Goal: Task Accomplishment & Management: Manage account settings

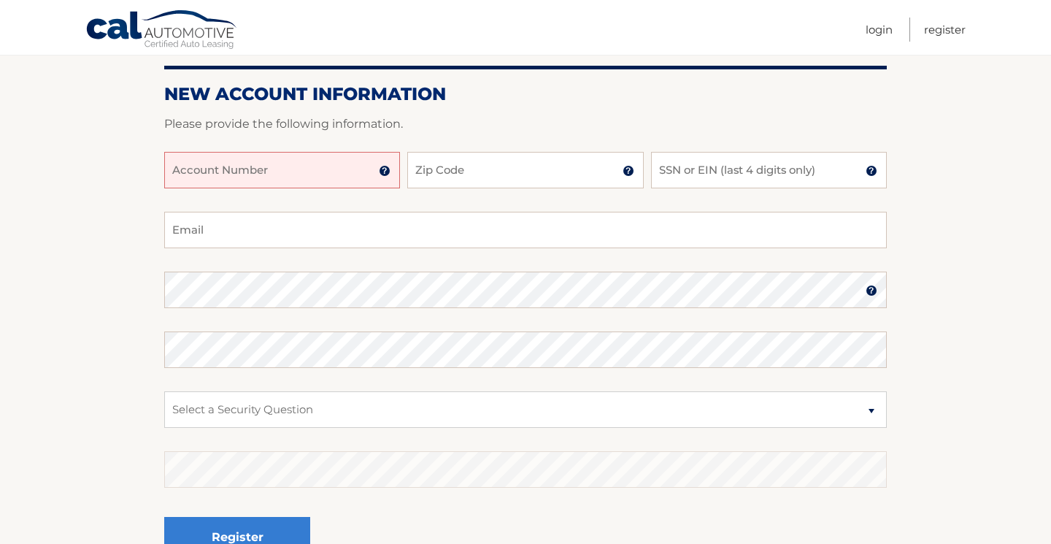
scroll to position [165, 0]
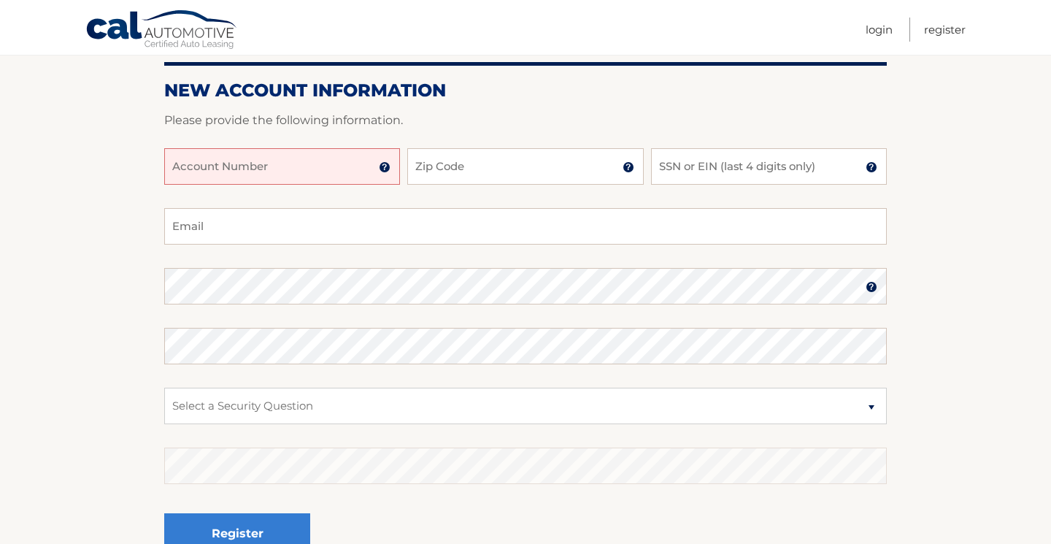
click at [320, 175] on input "Account Number" at bounding box center [282, 166] width 236 height 36
type input "44456017373"
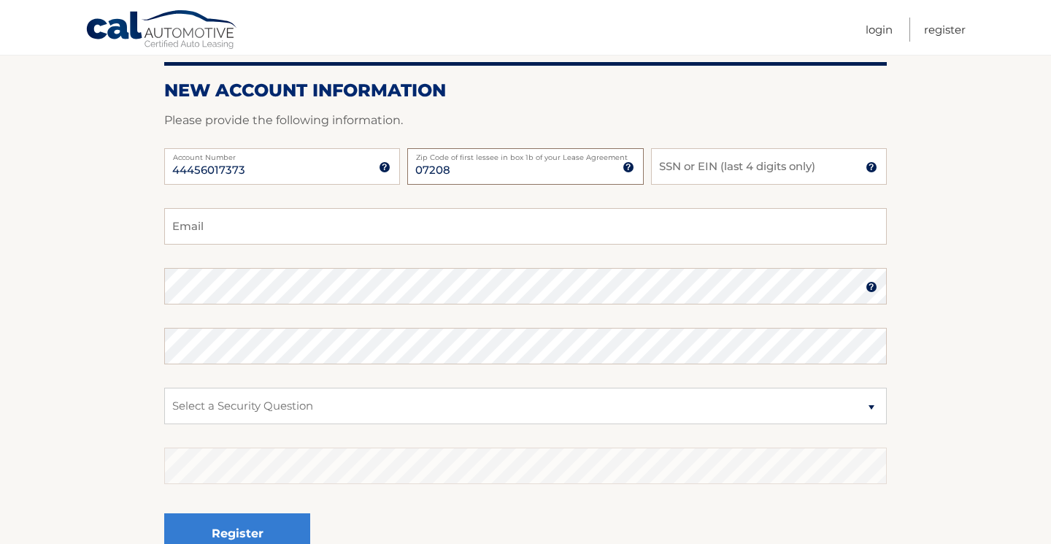
type input "07208"
click at [684, 172] on input "SSN or EIN (last 4 digits only)" at bounding box center [769, 166] width 236 height 36
type input "7845"
type input "egebiggins@optonline.net"
select select "2"
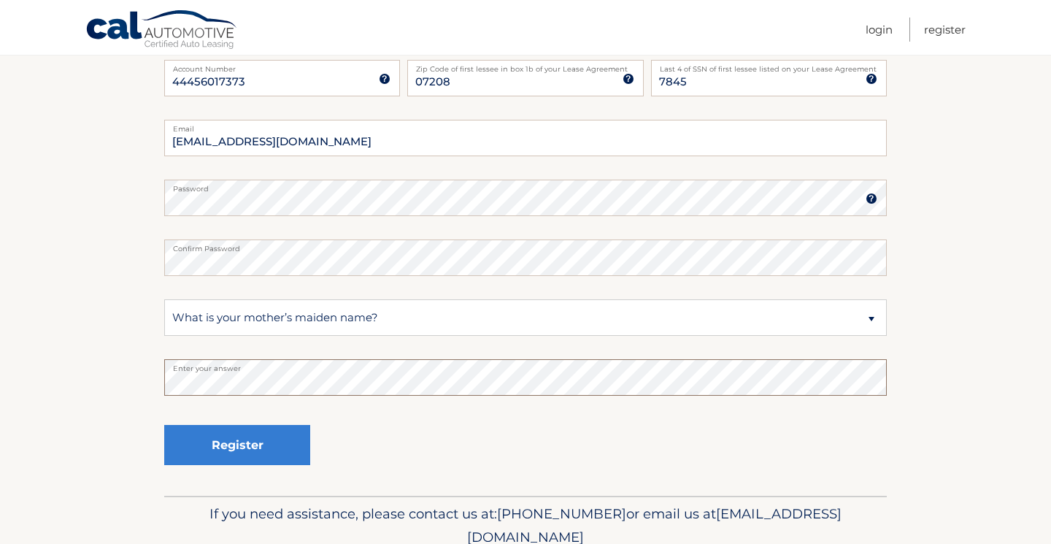
scroll to position [262, 0]
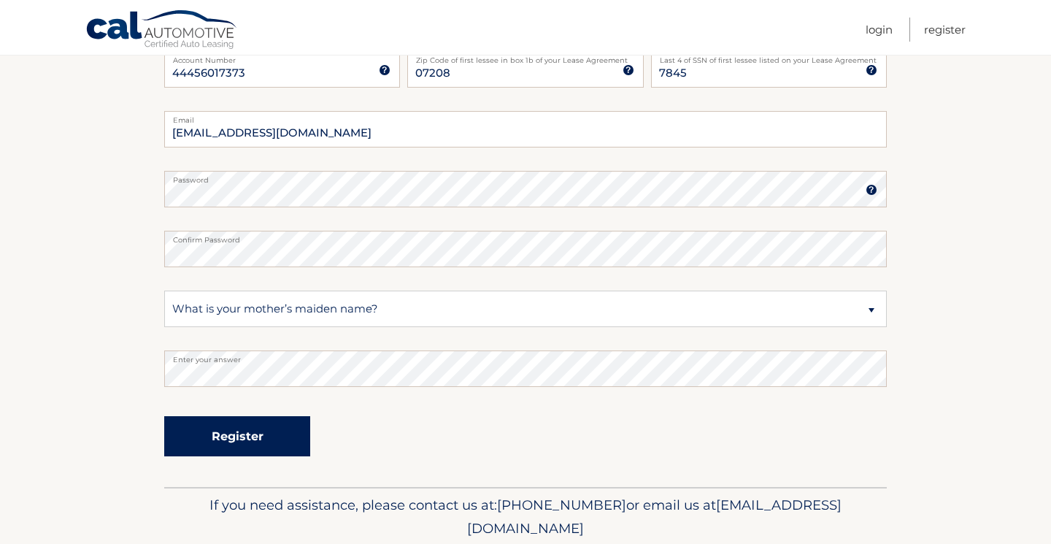
click at [254, 441] on button "Register" at bounding box center [237, 436] width 146 height 40
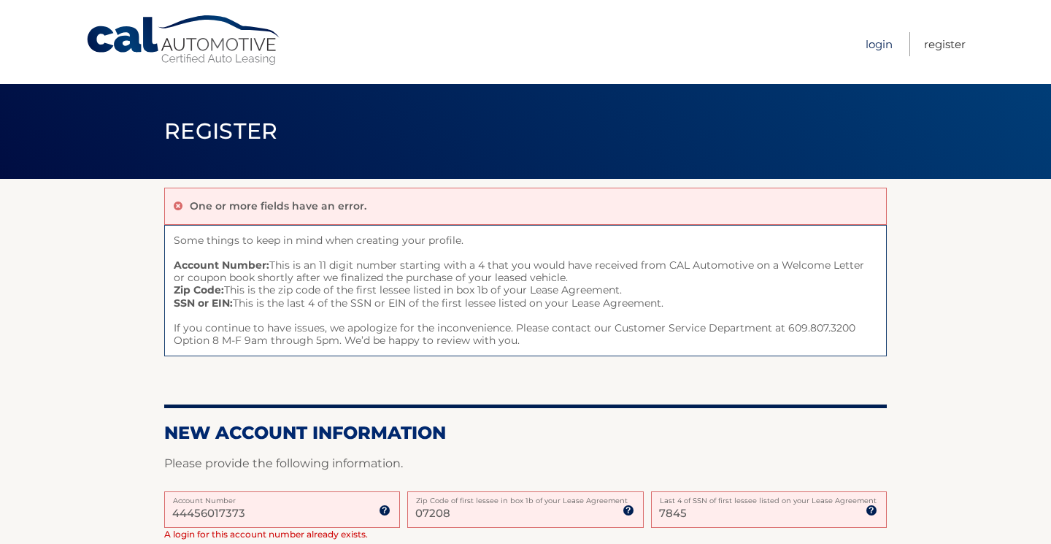
click at [877, 49] on link "Login" at bounding box center [879, 44] width 27 height 24
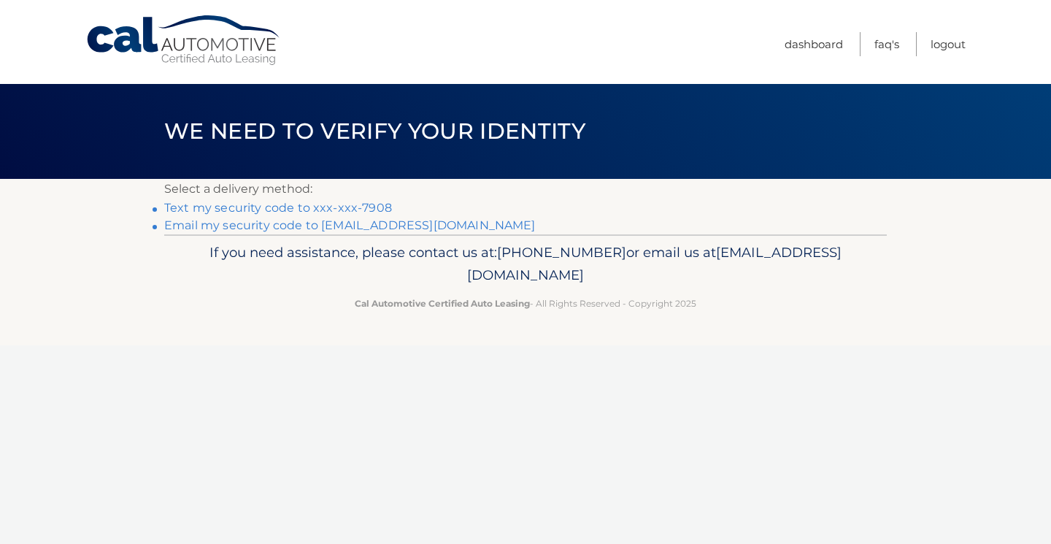
click at [380, 205] on link "Text my security code to xxx-xxx-7908" at bounding box center [278, 208] width 228 height 14
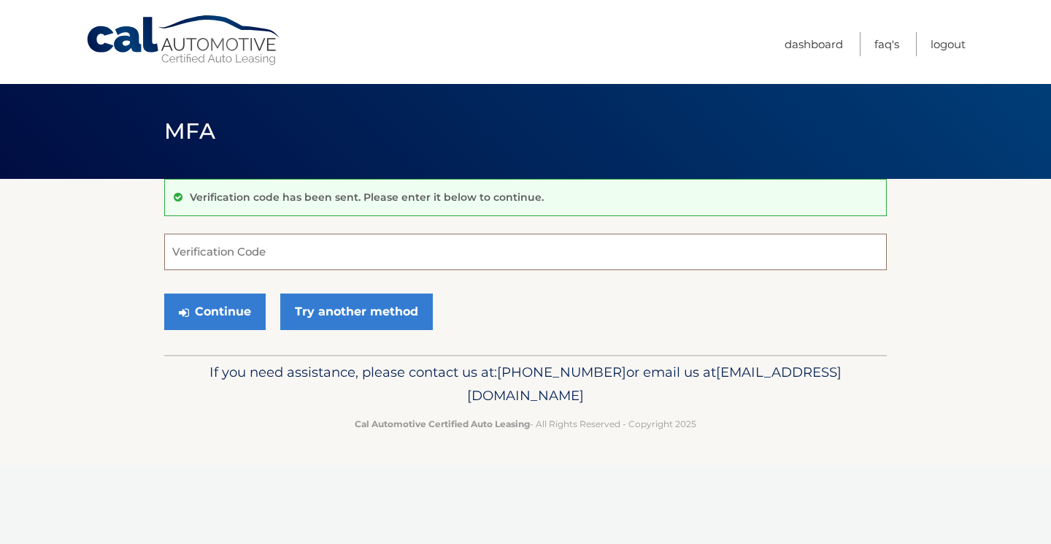
click at [358, 245] on input "Verification Code" at bounding box center [525, 252] width 723 height 36
type input "914350"
click at [225, 318] on button "Continue" at bounding box center [214, 311] width 101 height 36
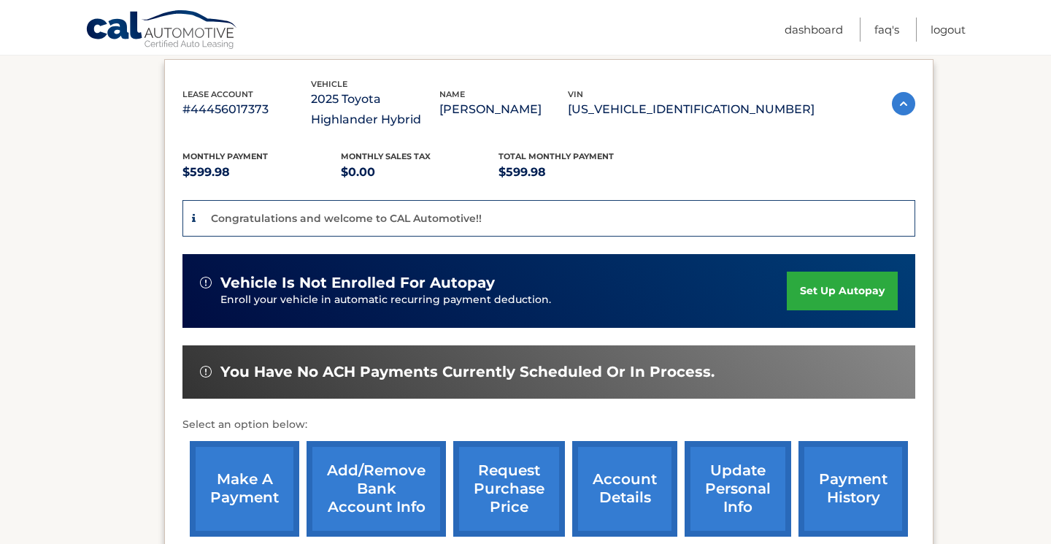
scroll to position [245, 0]
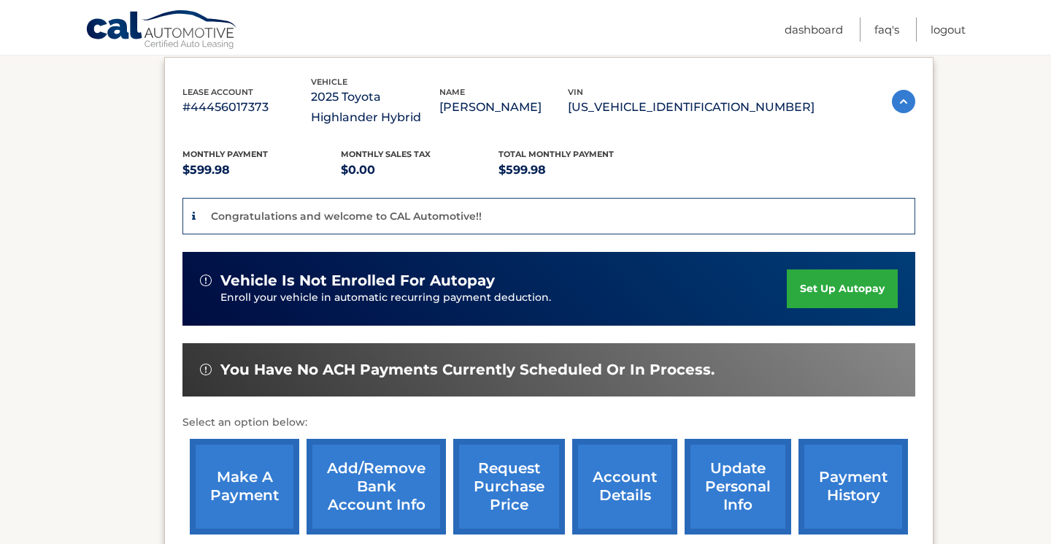
click at [833, 289] on link "set up autopay" at bounding box center [842, 288] width 111 height 39
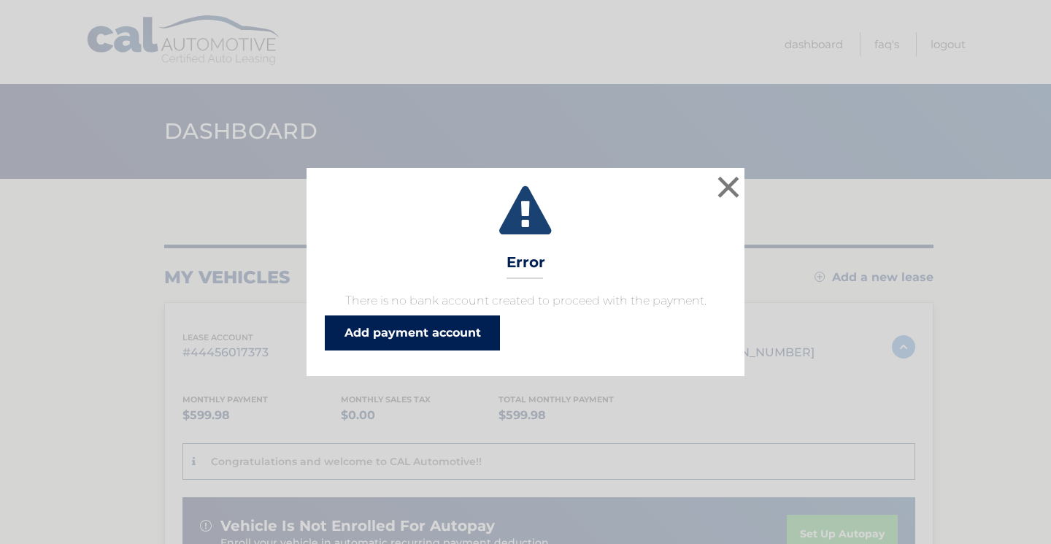
click at [379, 332] on link "Add payment account" at bounding box center [412, 332] width 175 height 35
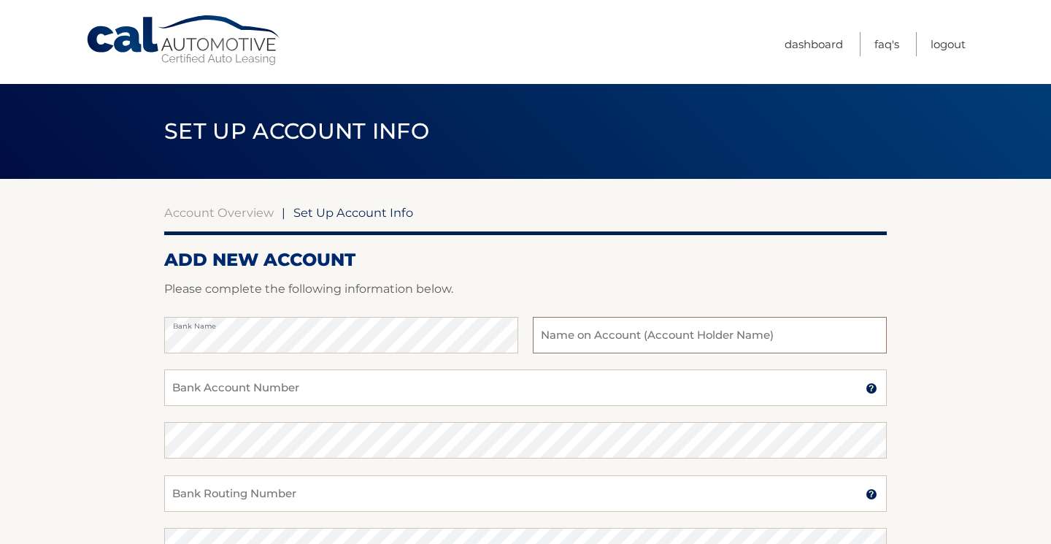
click at [587, 342] on input "text" at bounding box center [710, 335] width 354 height 36
type input "Edward J Biggins Jr"
click at [431, 392] on input "Bank Account Number" at bounding box center [525, 387] width 723 height 36
type input "131006975"
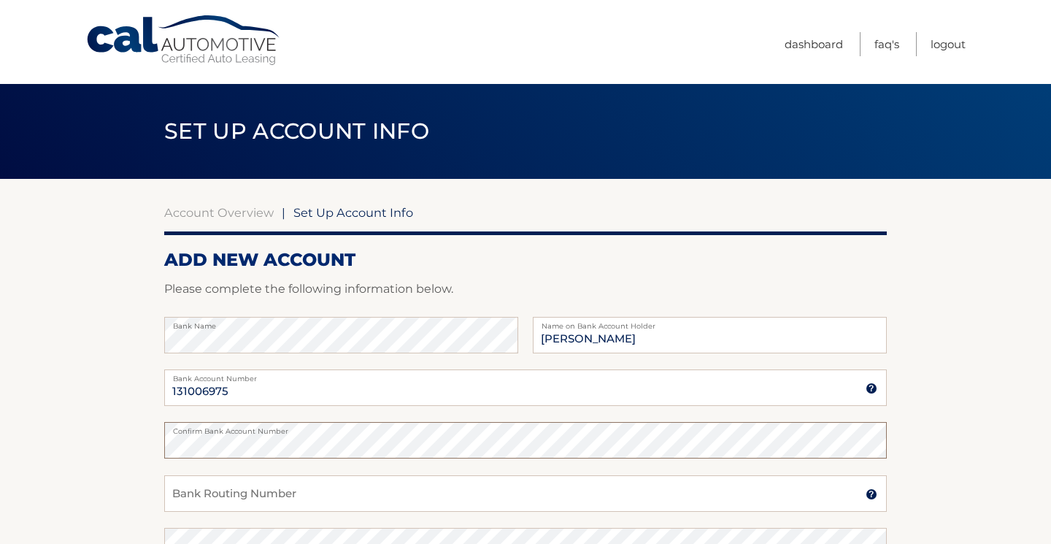
scroll to position [4, 0]
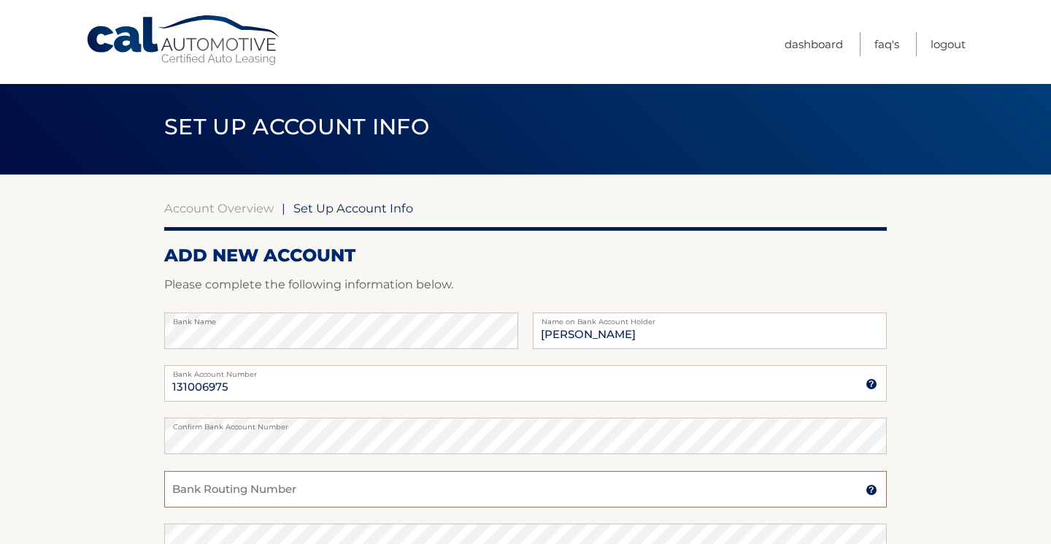
click at [369, 499] on input "Bank Routing Number" at bounding box center [525, 489] width 723 height 36
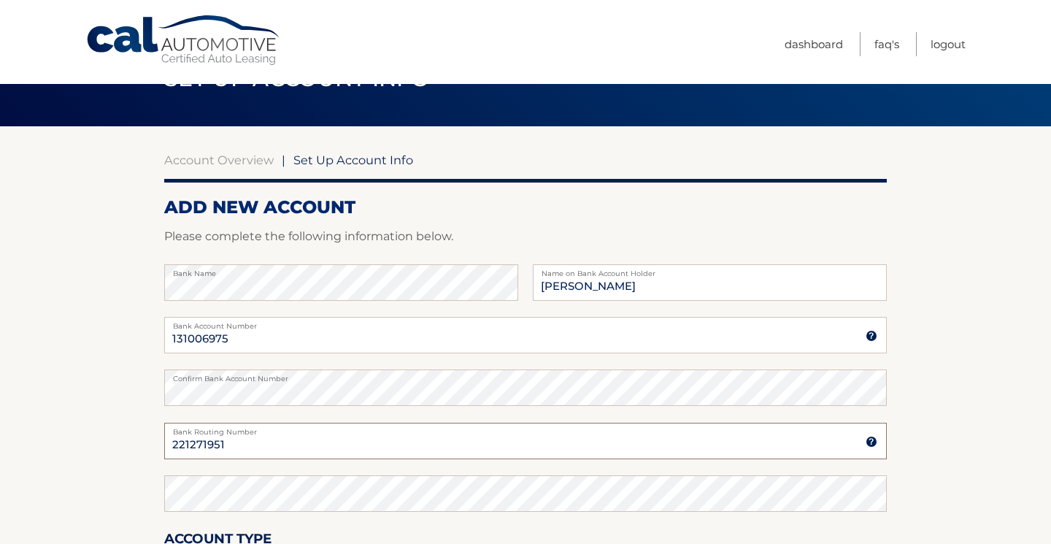
scroll to position [80, 0]
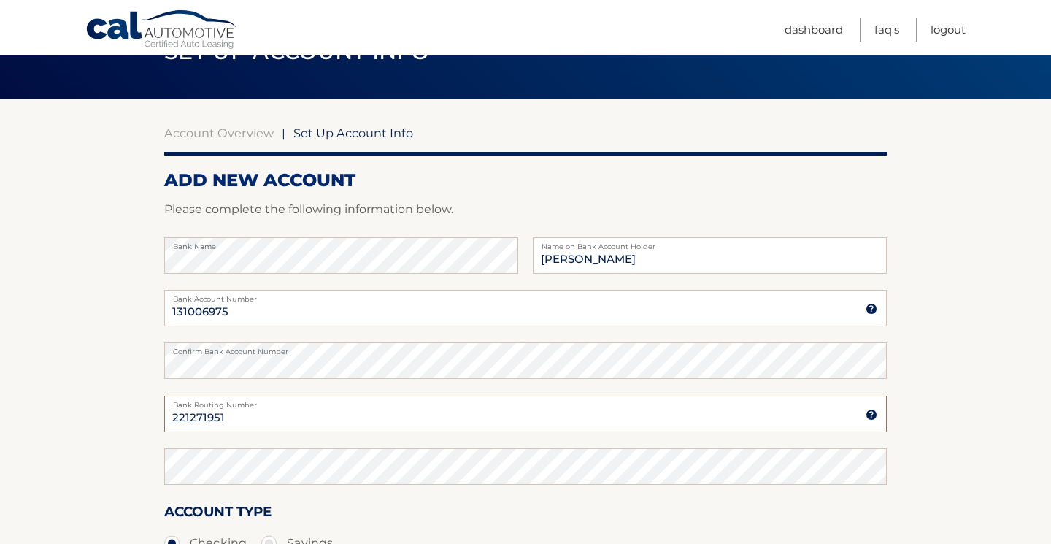
type input "221271951"
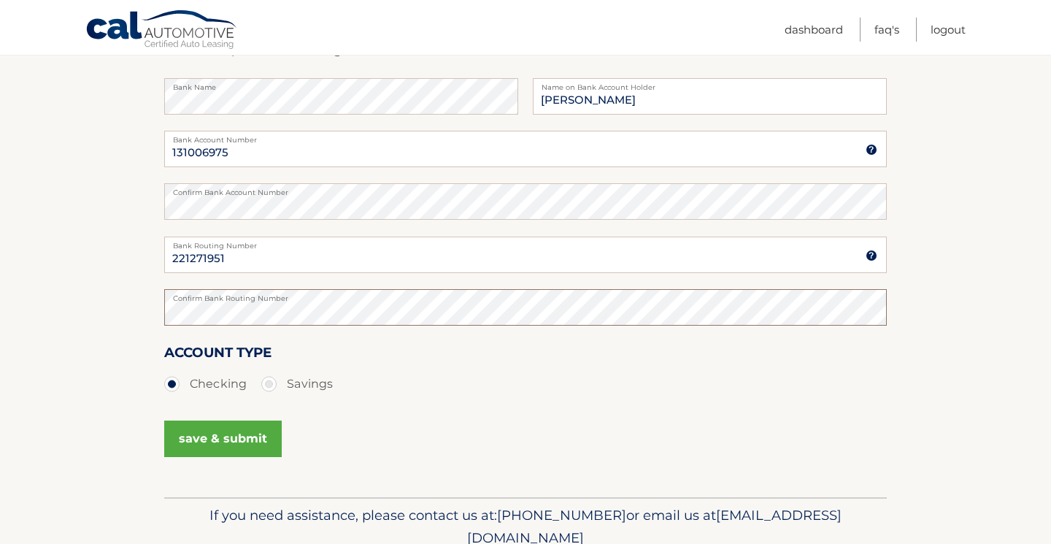
scroll to position [256, 0]
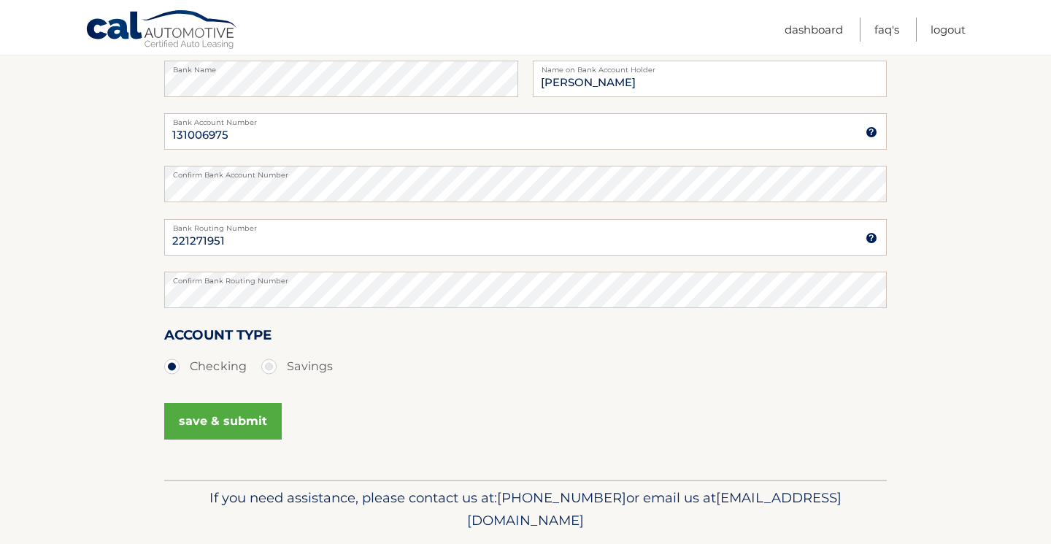
click at [255, 420] on button "save & submit" at bounding box center [223, 421] width 118 height 36
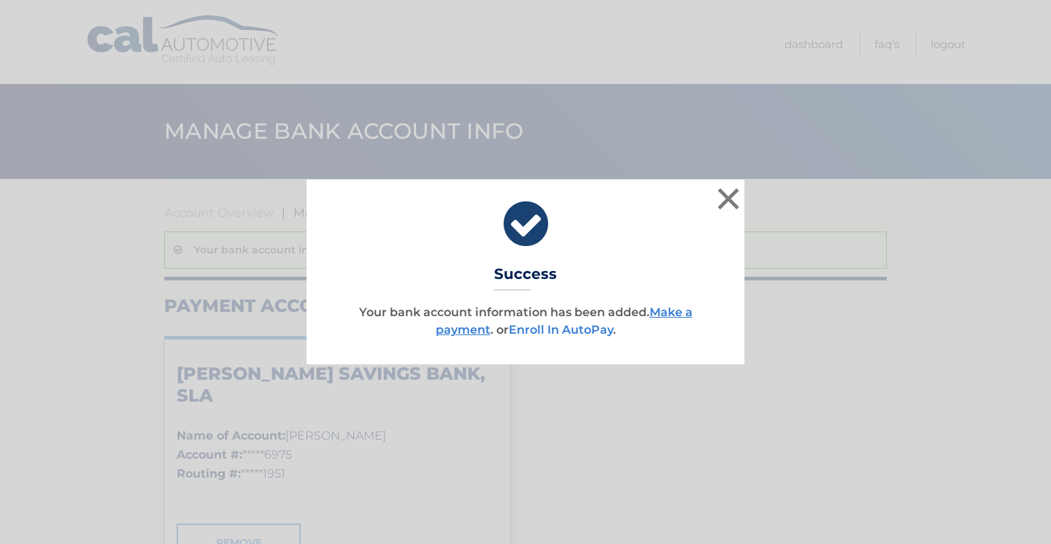
click at [572, 327] on link "Enroll In AutoPay" at bounding box center [561, 330] width 104 height 14
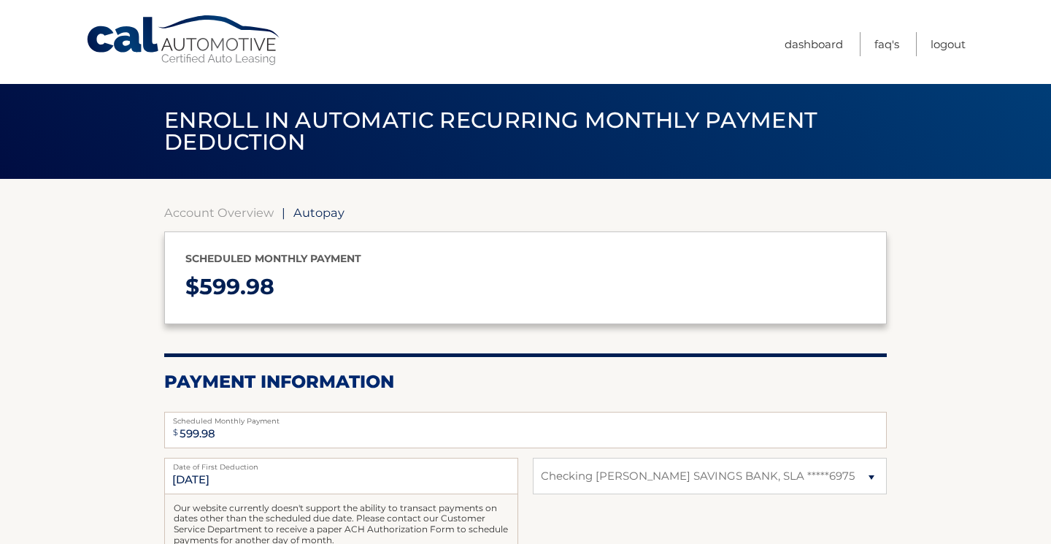
select select "M2U5ODM2ZDAtYWI1OS00ZDFmLWE0MGItY2ZkNTE2YzdhNTcw"
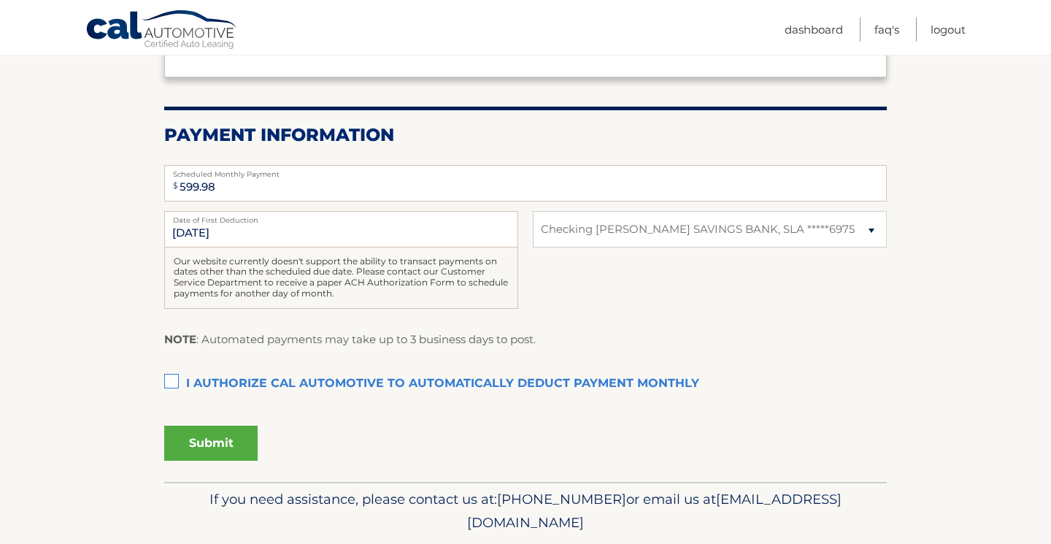
scroll to position [249, 0]
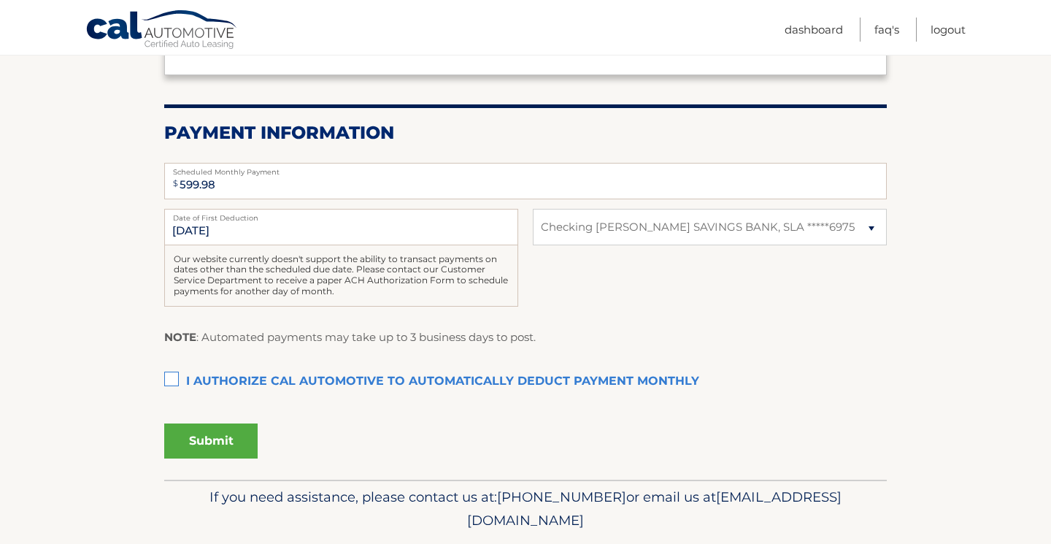
click at [170, 369] on label "I authorize cal automotive to automatically deduct payment monthly This checkbo…" at bounding box center [525, 381] width 723 height 29
click at [0, 0] on input "I authorize cal automotive to automatically deduct payment monthly This checkbo…" at bounding box center [0, 0] width 0 height 0
click at [221, 436] on button "Submit" at bounding box center [210, 440] width 93 height 35
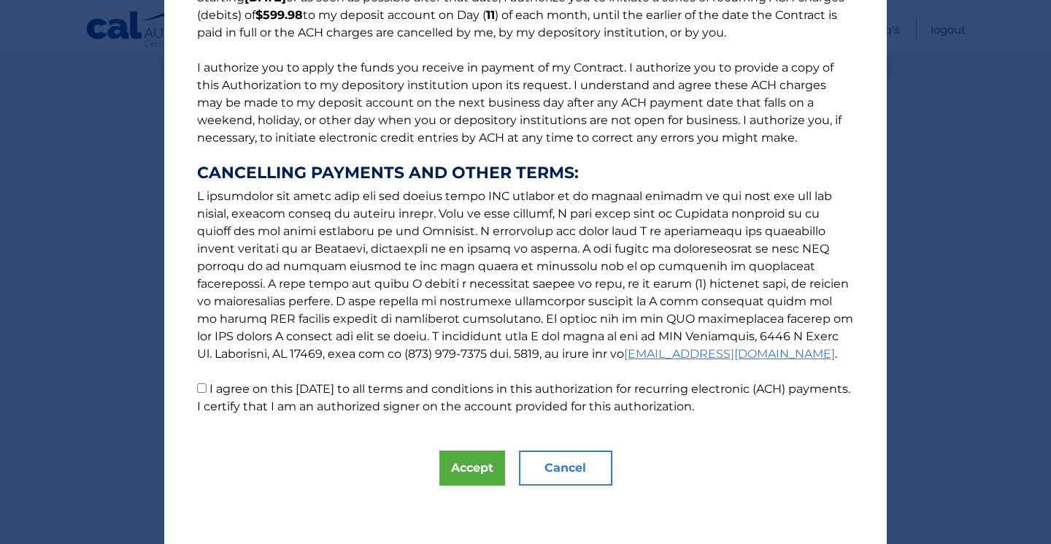
scroll to position [146, 0]
click at [206, 393] on p "The words "I" "me" and "my" mean any identified Customer who signs this Authori…" at bounding box center [525, 149] width 686 height 531
click at [202, 391] on input "I agree on this 09/16/2025 to all terms and conditions in this authorization fo…" at bounding box center [201, 387] width 9 height 9
checkbox input "true"
click at [468, 466] on button "Accept" at bounding box center [472, 467] width 66 height 35
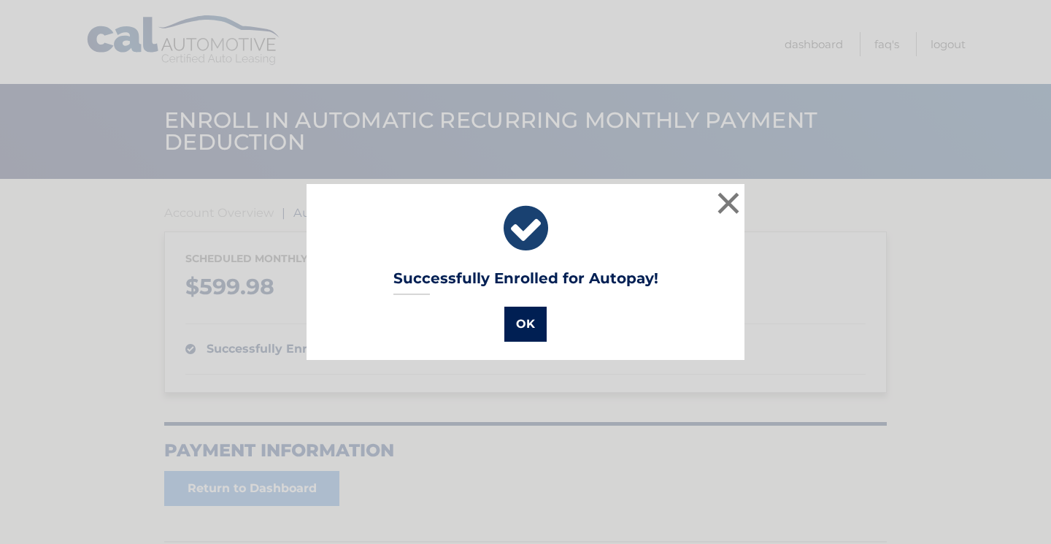
click at [532, 323] on button "OK" at bounding box center [525, 324] width 42 height 35
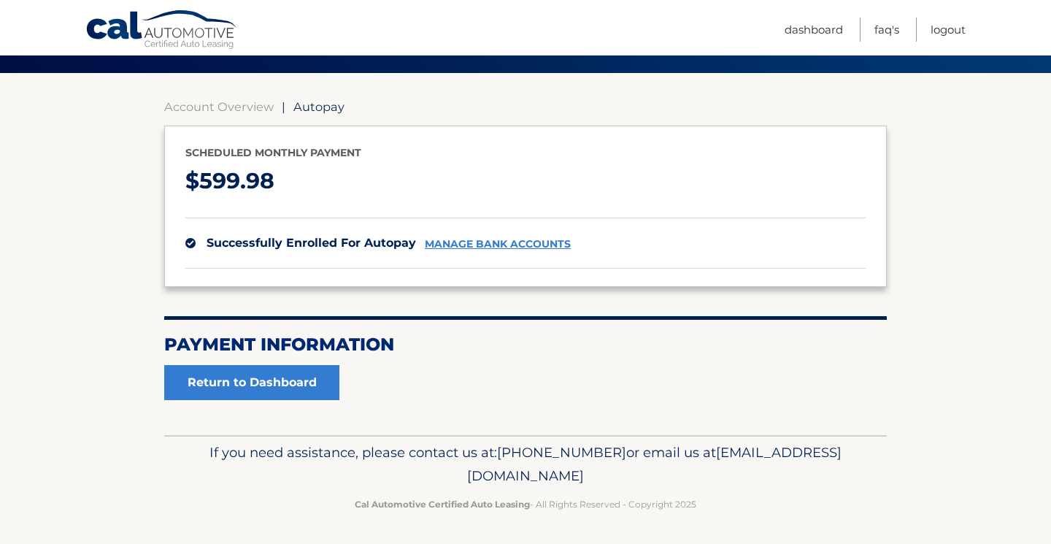
scroll to position [105, 0]
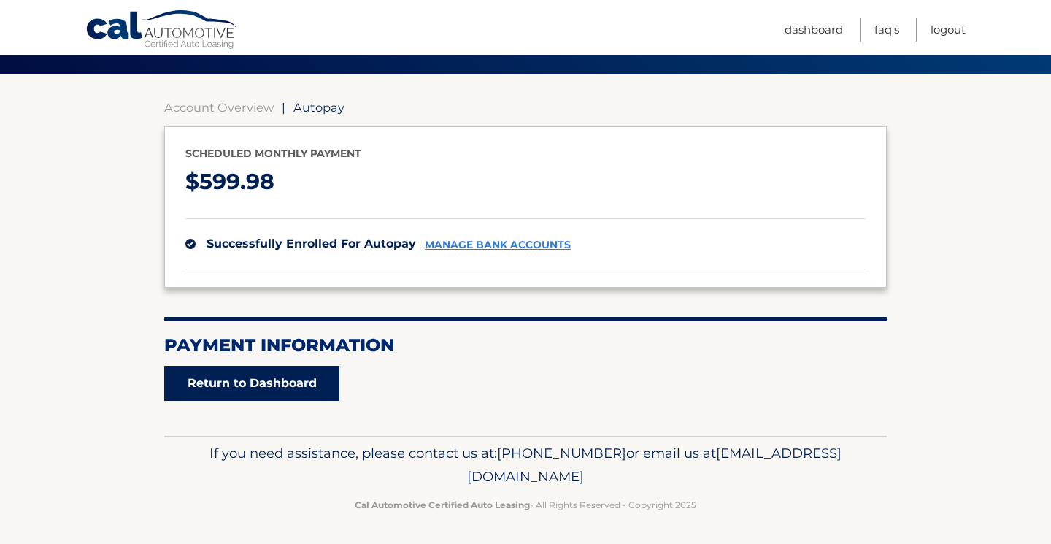
click at [282, 377] on link "Return to Dashboard" at bounding box center [251, 383] width 175 height 35
